Goal: Information Seeking & Learning: Check status

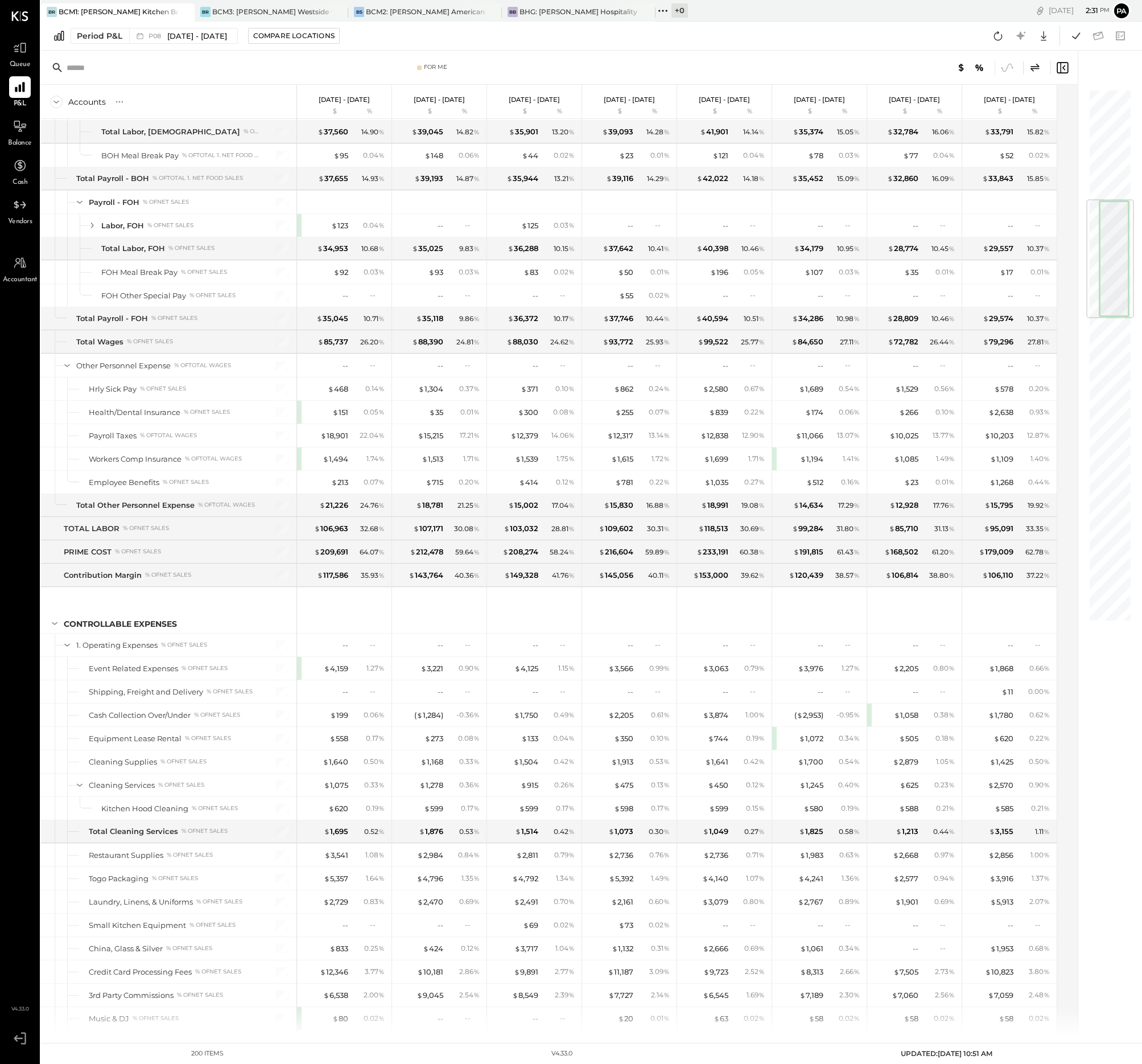
scroll to position [854, 0]
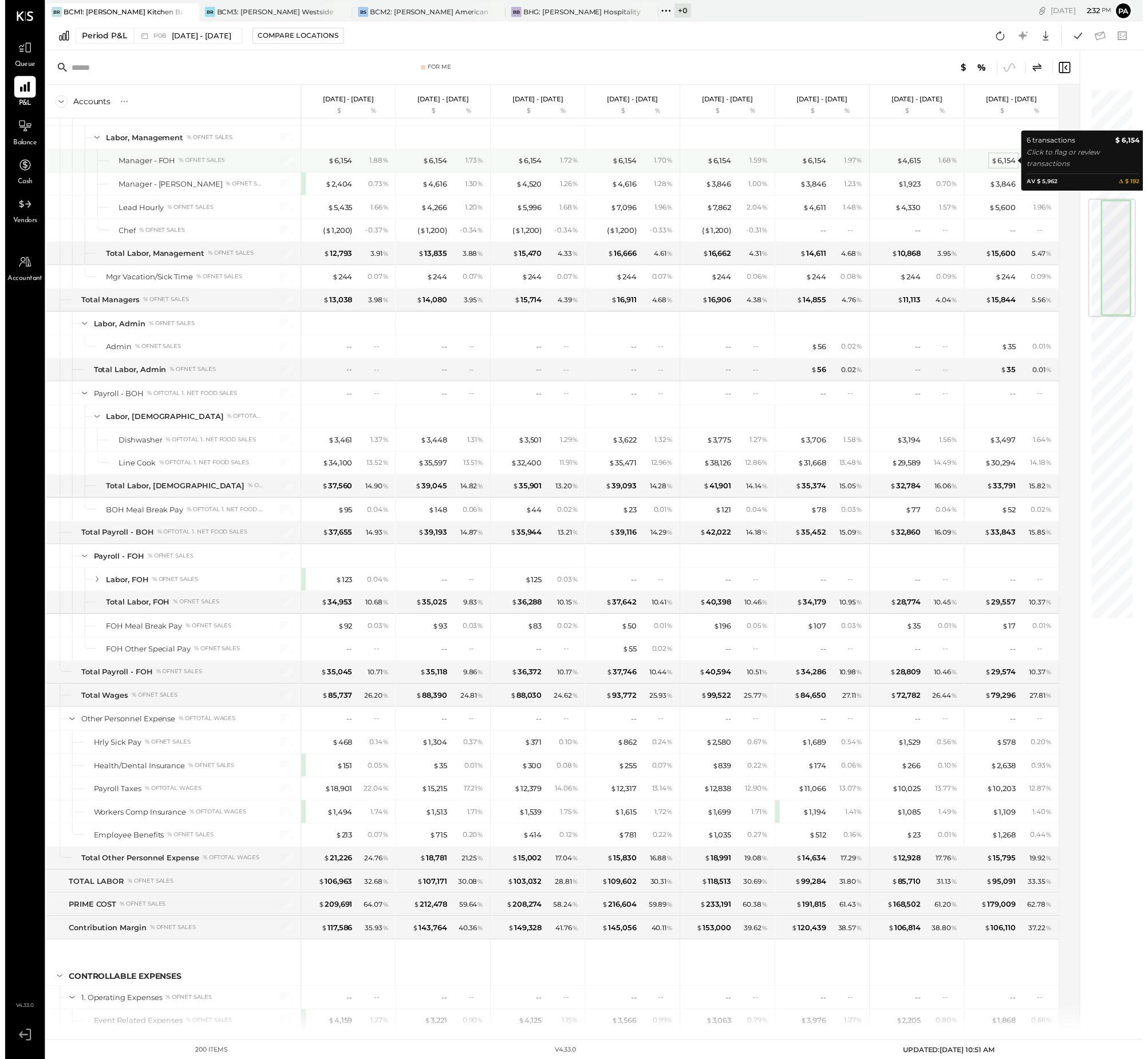
click at [1007, 160] on div "$ 6,154" at bounding box center [1008, 162] width 25 height 11
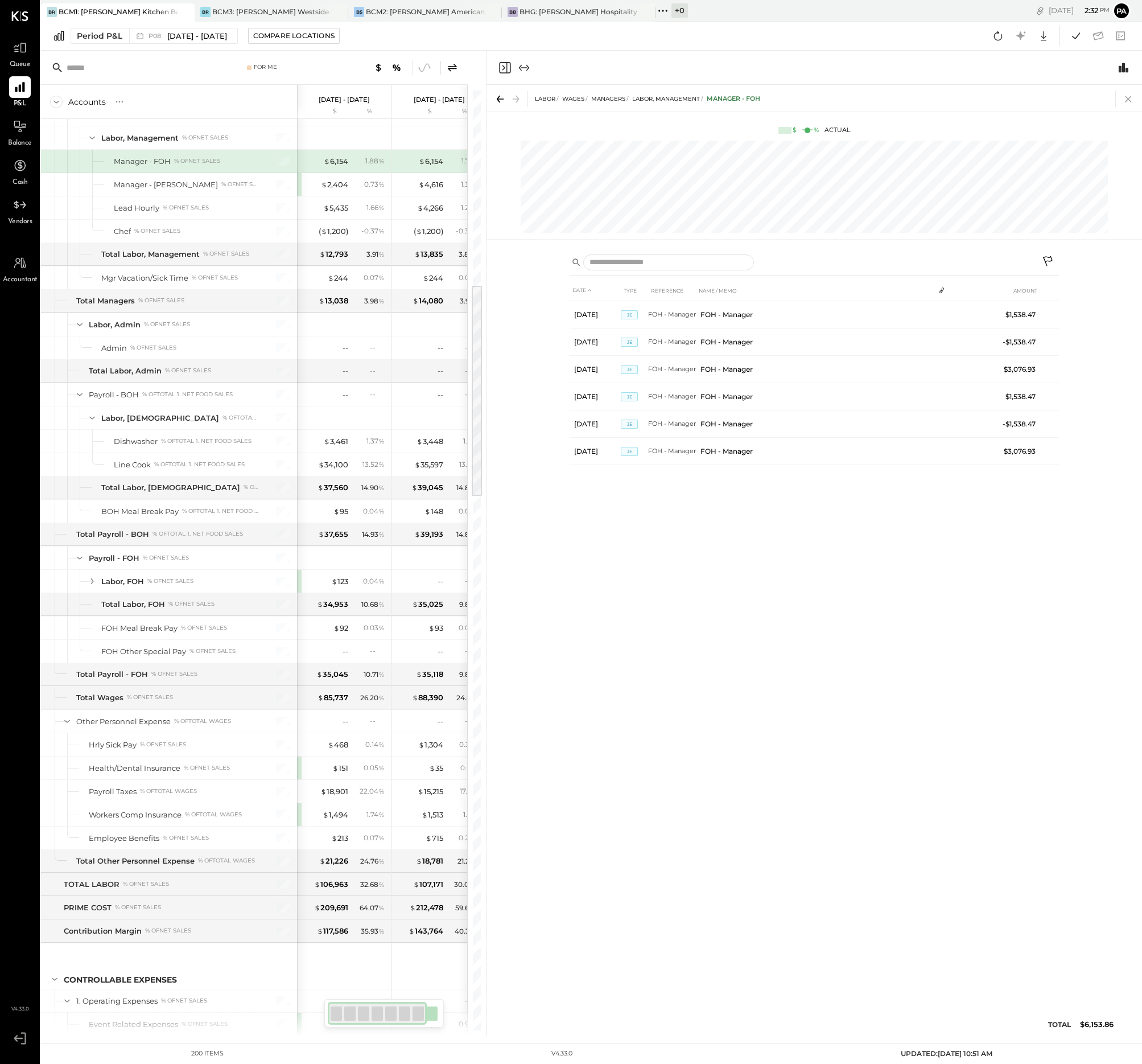
click at [1130, 99] on icon at bounding box center [1129, 99] width 16 height 16
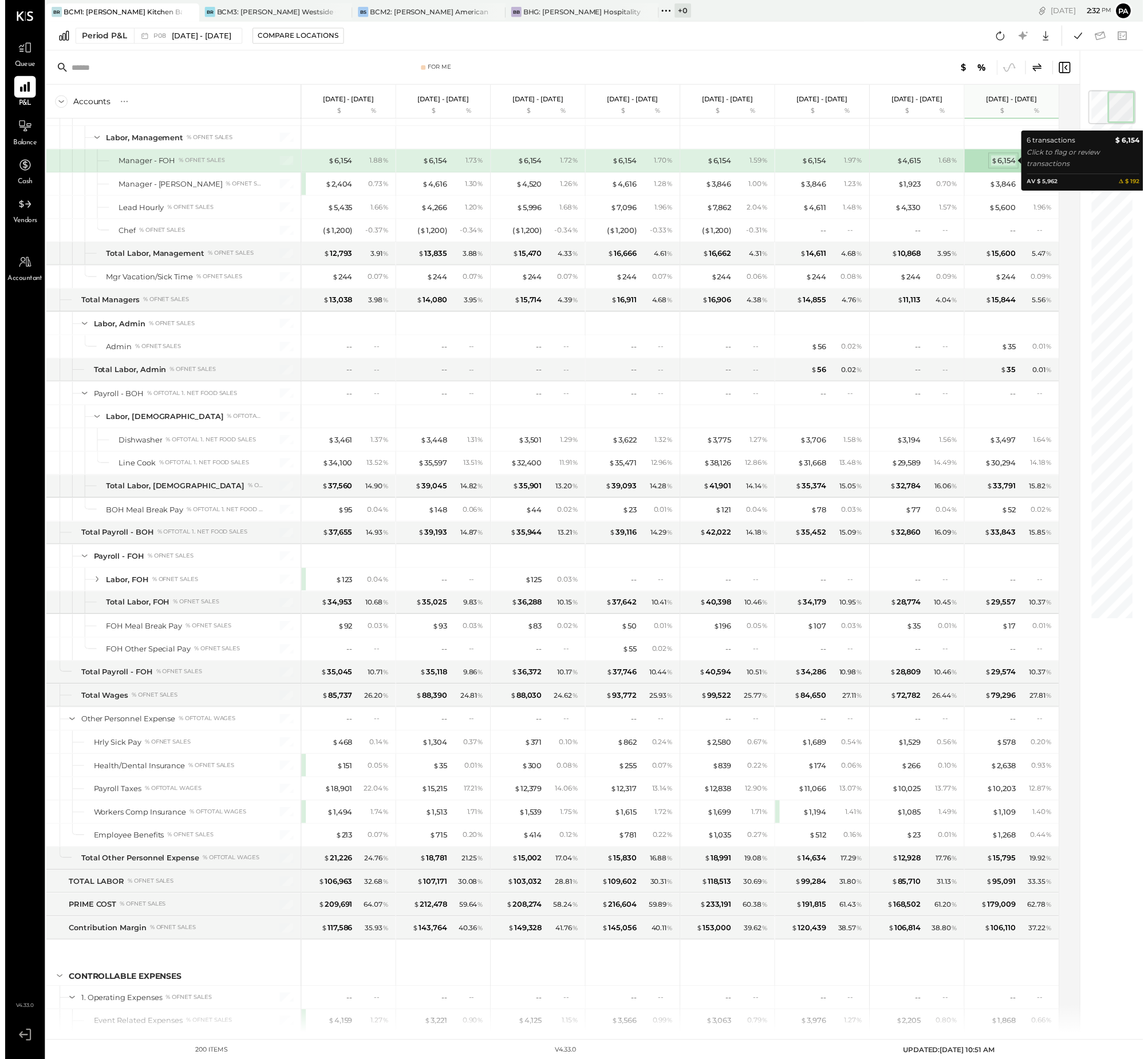
click at [1011, 162] on div "$ 6,154" at bounding box center [1008, 162] width 25 height 11
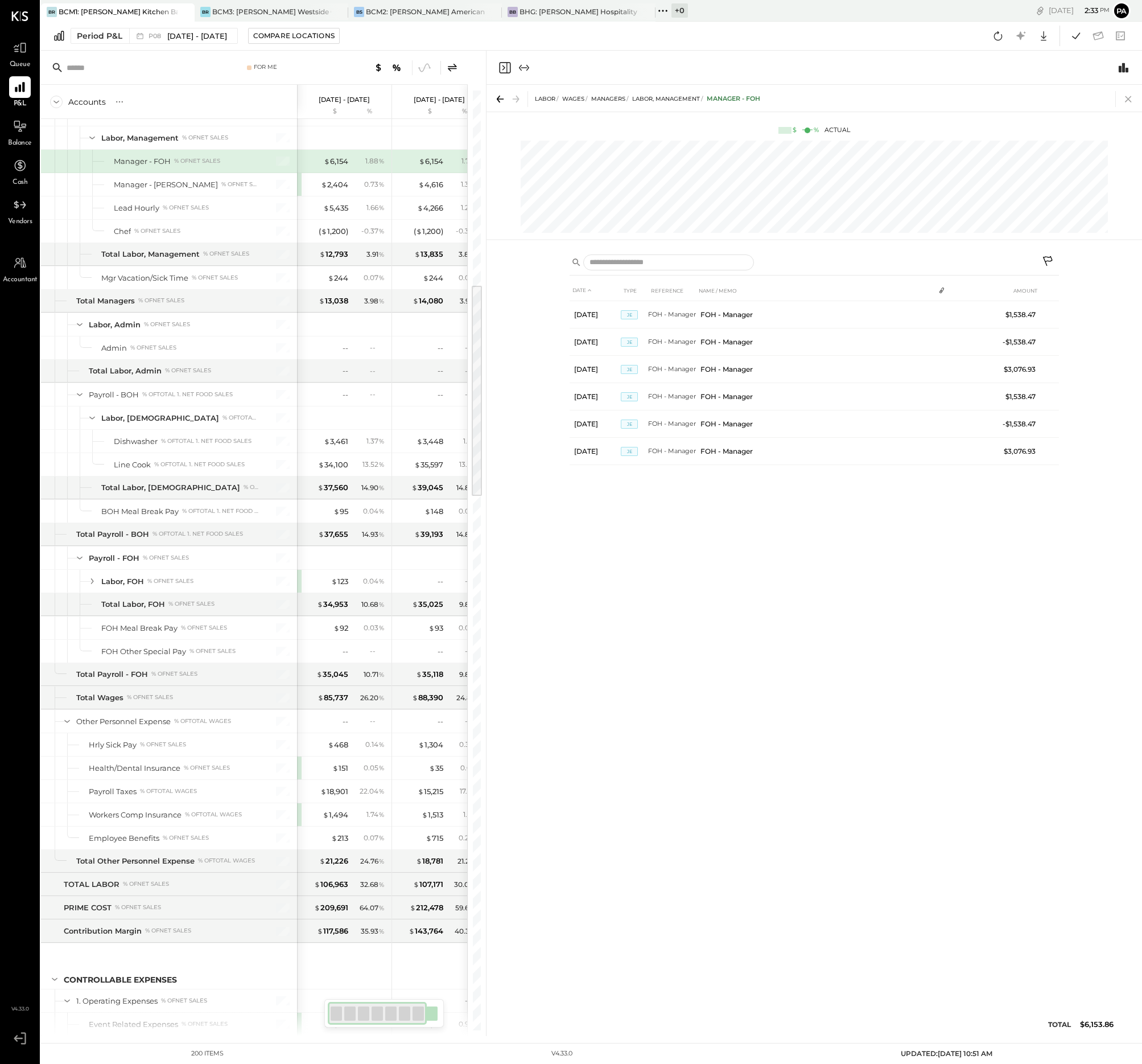
click at [1129, 98] on icon at bounding box center [1129, 99] width 16 height 16
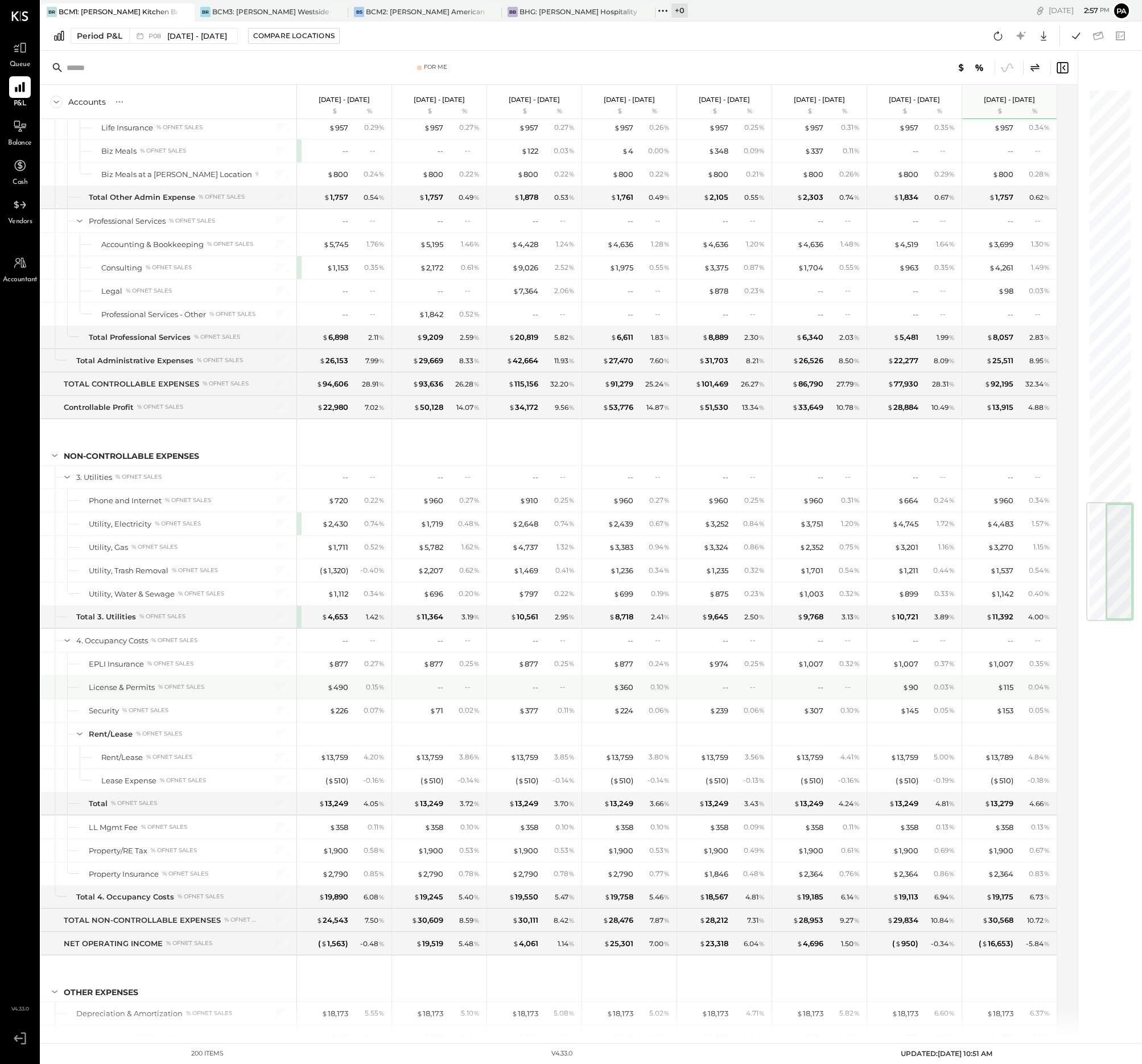
scroll to position [3190, 0]
